Goal: Book appointment/travel/reservation

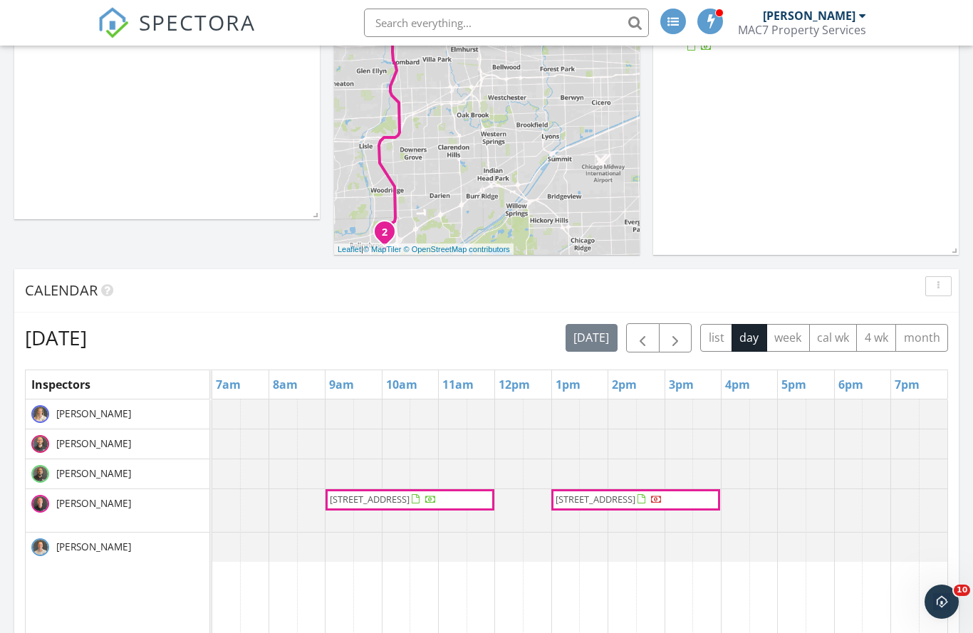
scroll to position [304, 0]
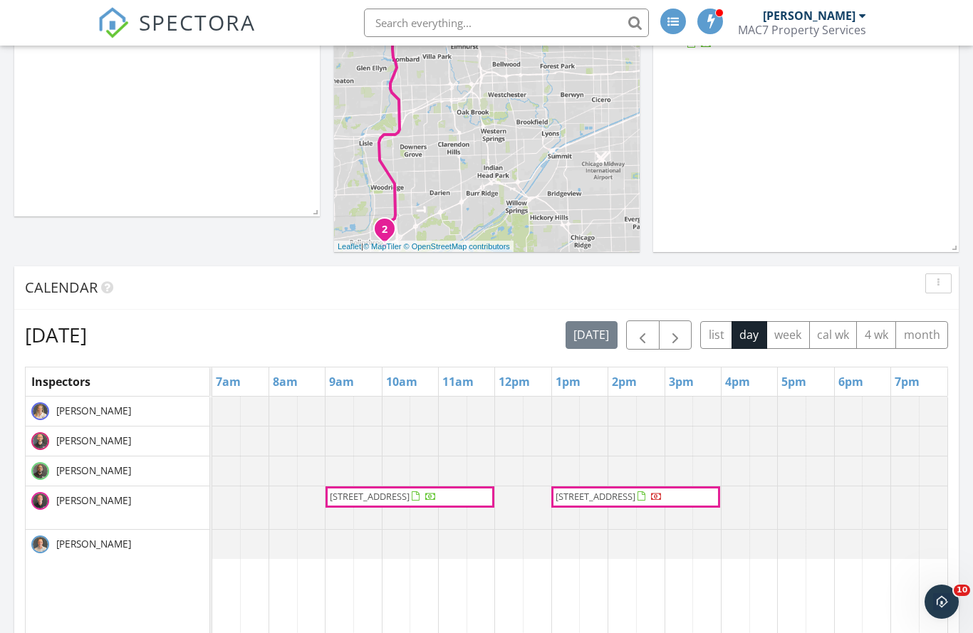
click at [671, 343] on span "button" at bounding box center [675, 335] width 17 height 17
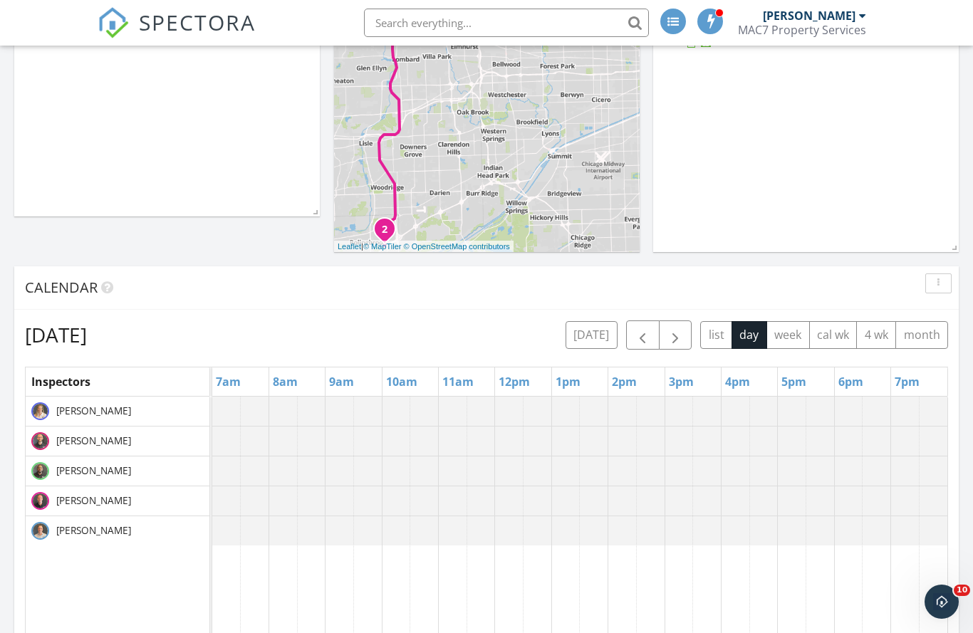
click at [689, 328] on button "button" at bounding box center [675, 335] width 33 height 29
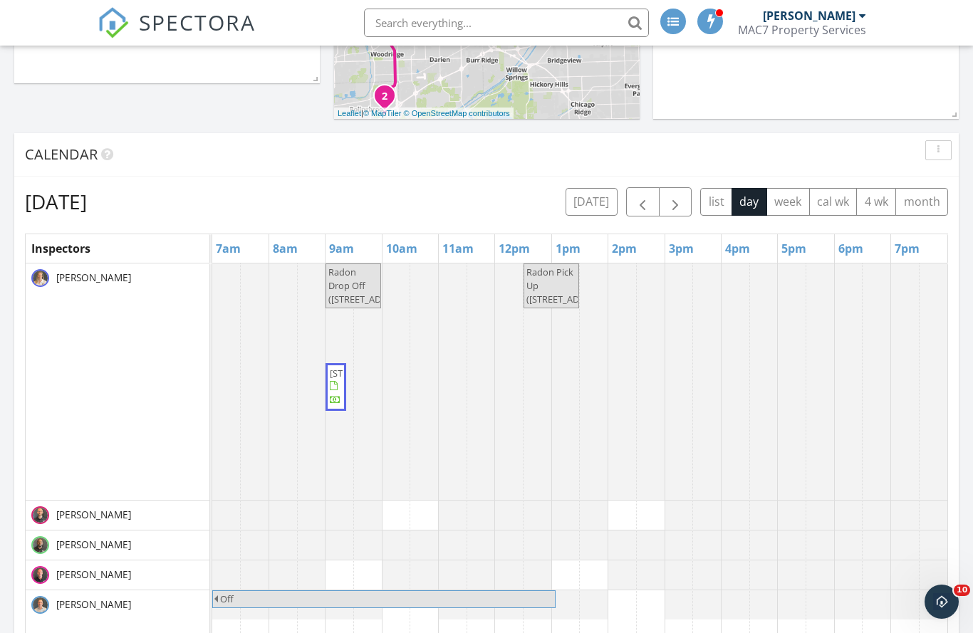
scroll to position [436, 0]
click at [676, 211] on span "button" at bounding box center [675, 203] width 17 height 17
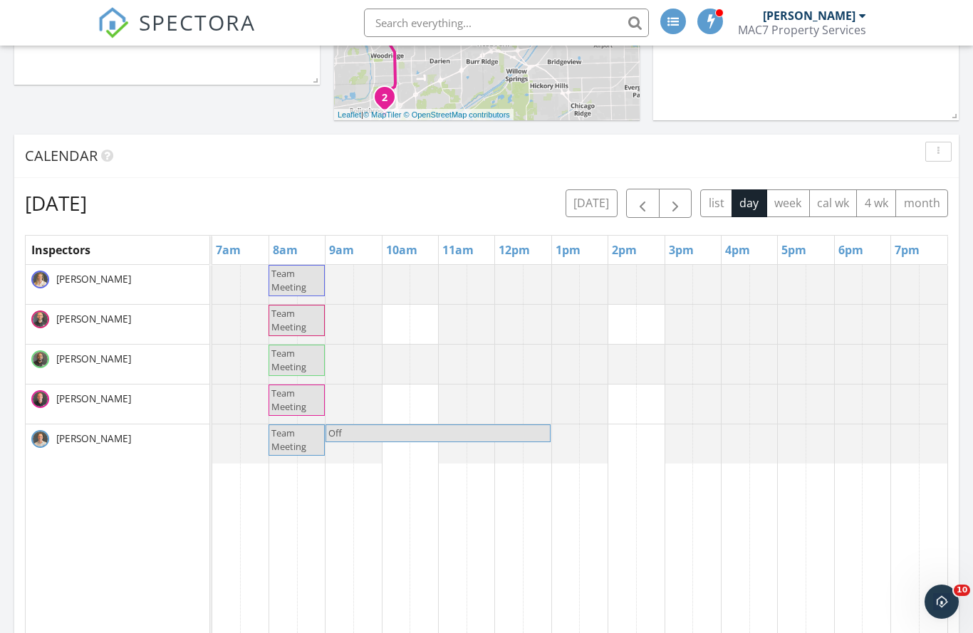
click at [679, 204] on span "button" at bounding box center [675, 203] width 17 height 17
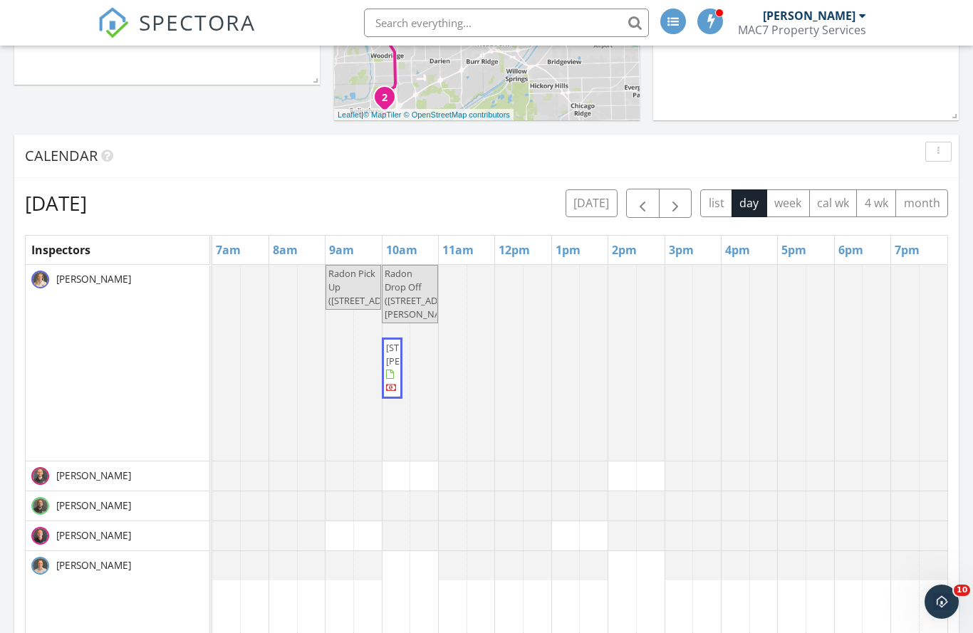
click at [682, 209] on span "button" at bounding box center [675, 203] width 17 height 17
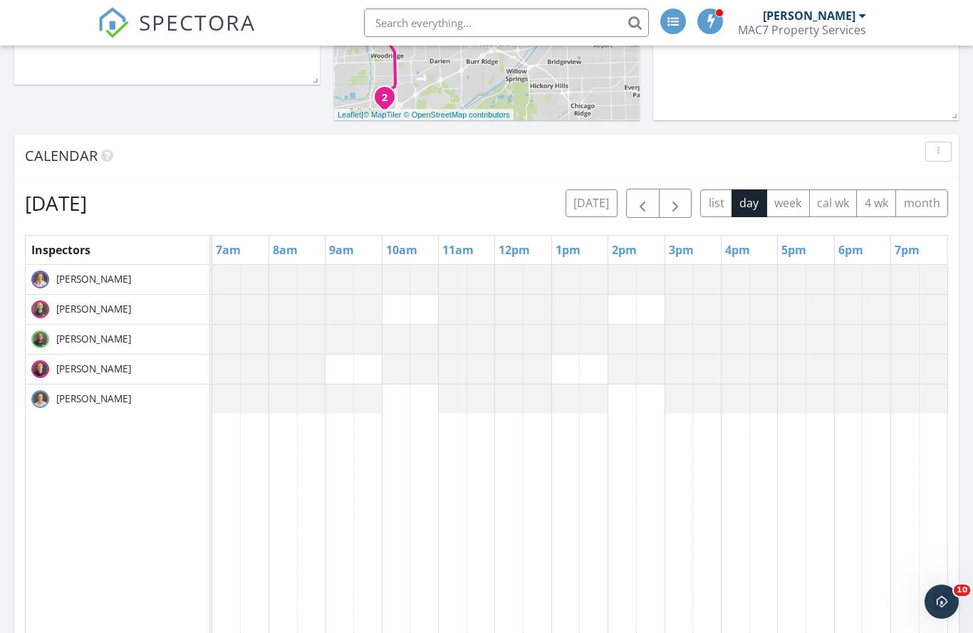
click at [678, 208] on span "button" at bounding box center [675, 203] width 17 height 17
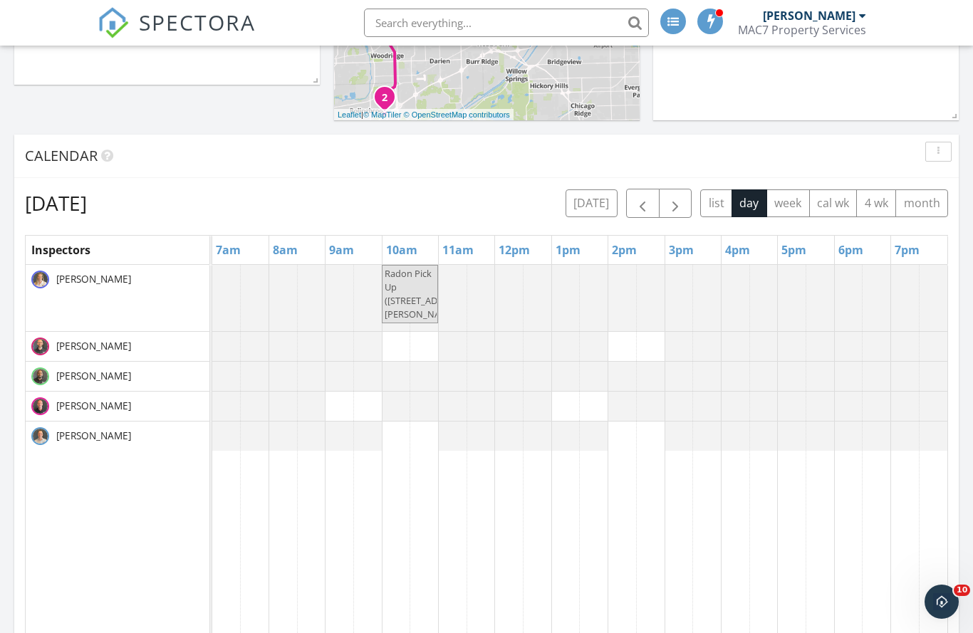
click at [675, 195] on span "button" at bounding box center [675, 203] width 17 height 17
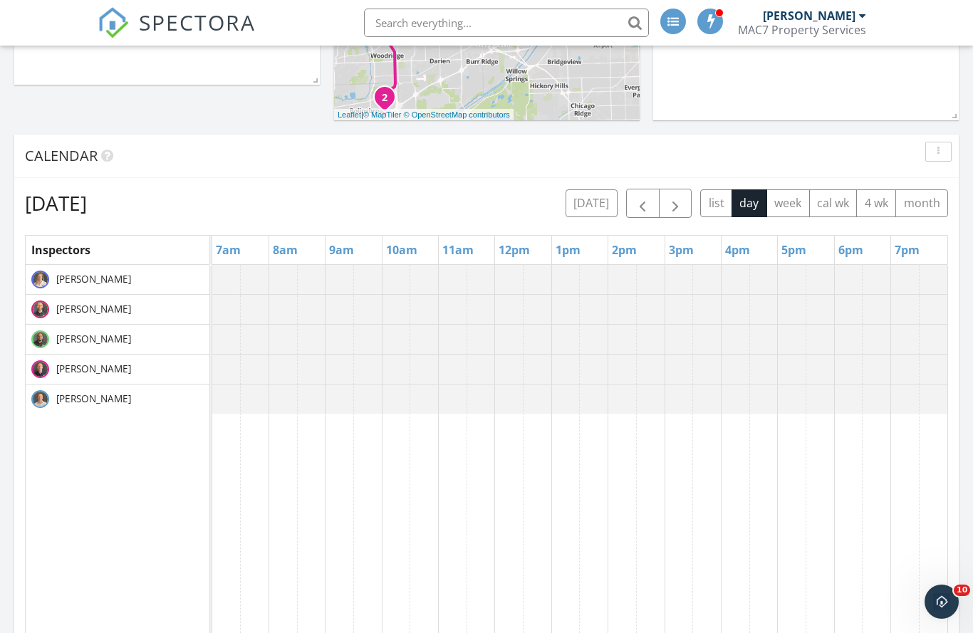
click at [679, 196] on span "button" at bounding box center [675, 203] width 17 height 17
click at [594, 200] on button "[DATE]" at bounding box center [592, 204] width 52 height 28
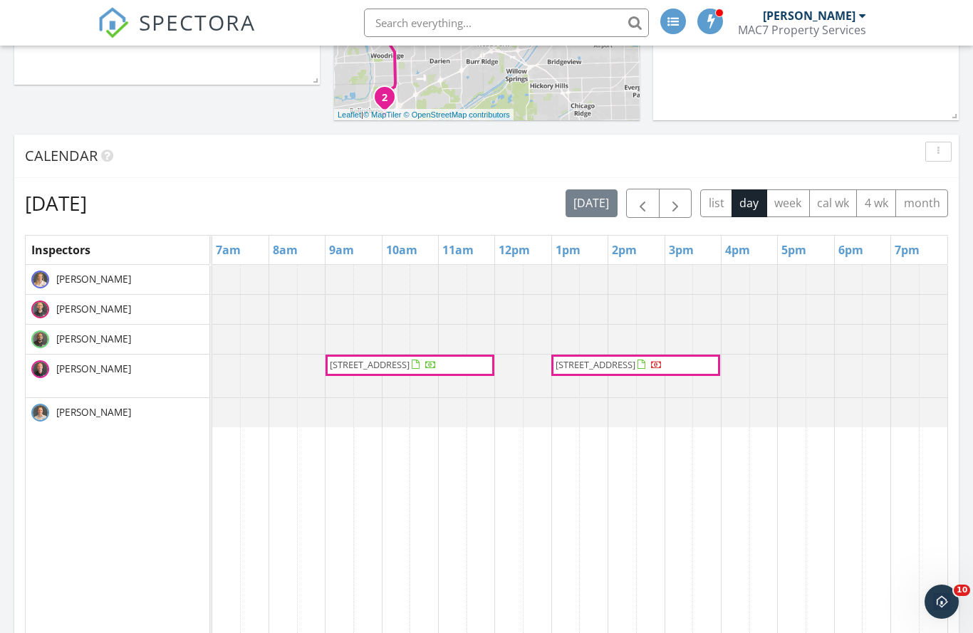
click at [683, 209] on span "button" at bounding box center [675, 203] width 17 height 17
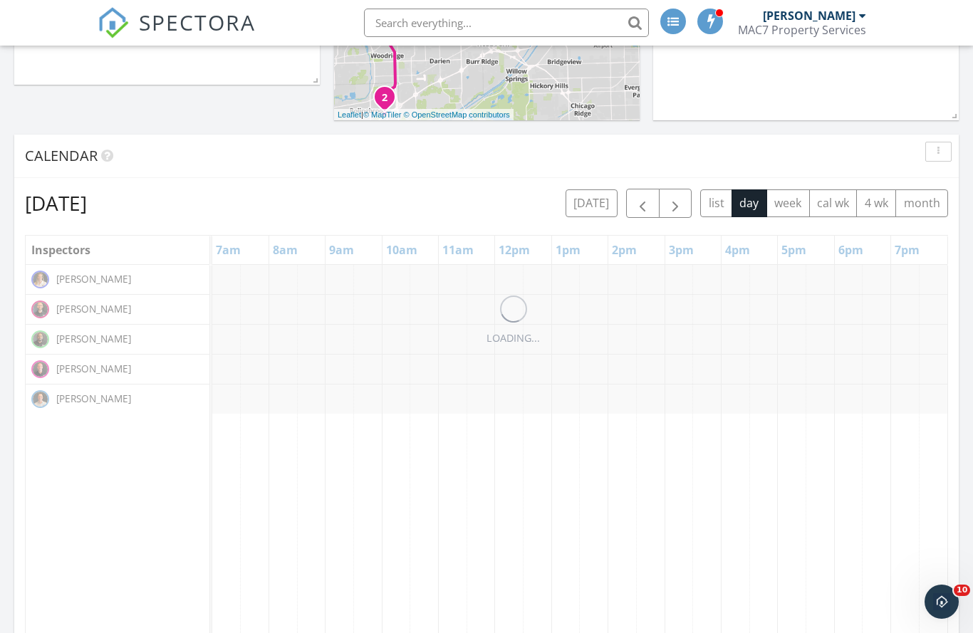
click at [676, 204] on span "button" at bounding box center [675, 203] width 17 height 17
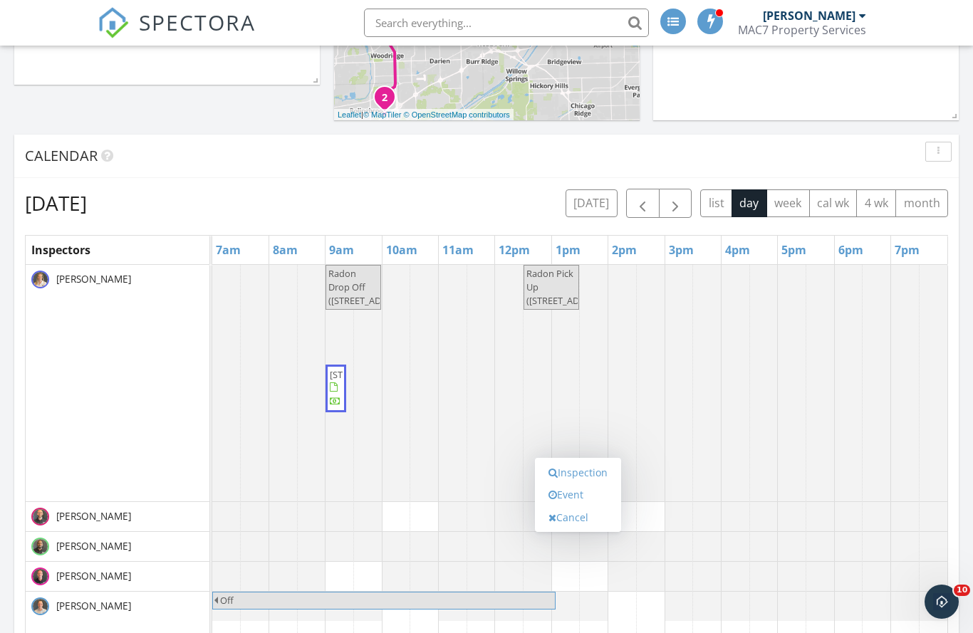
click at [576, 497] on link "Event" at bounding box center [577, 495] width 73 height 23
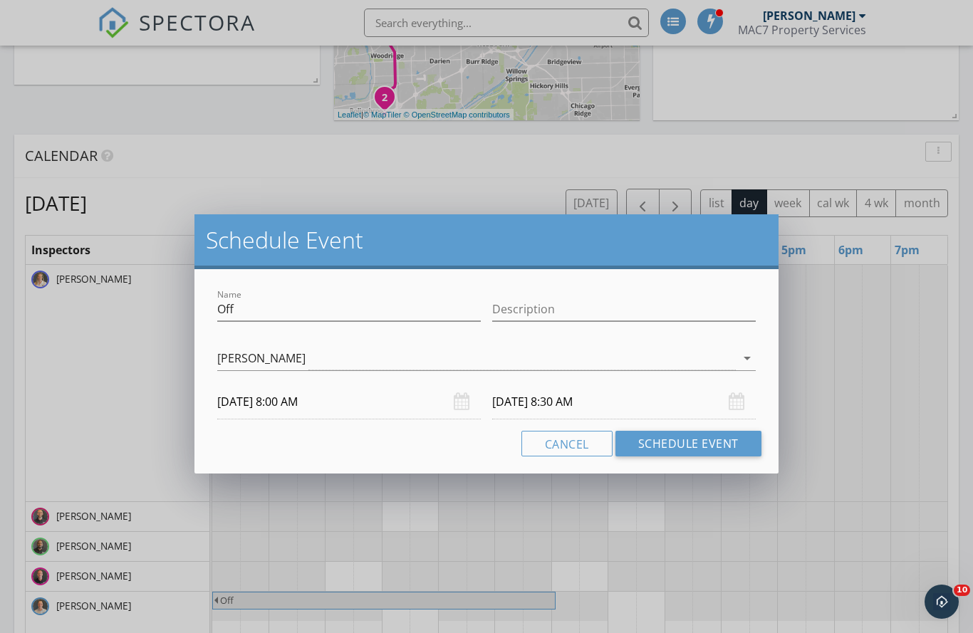
click at [740, 400] on div "09/29/2025 8:30 AM" at bounding box center [624, 402] width 264 height 35
click at [545, 404] on input "09/29/2025 8:30 AM" at bounding box center [624, 402] width 264 height 35
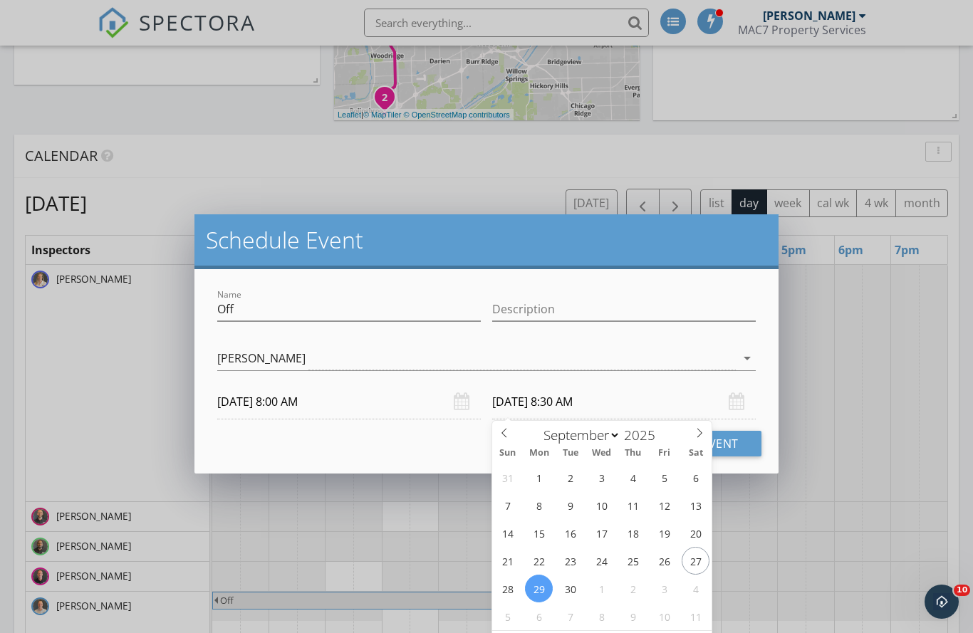
type input "09/29/2025 8:30 PM"
click at [743, 447] on button "Schedule Event" at bounding box center [689, 444] width 146 height 26
